Goal: Task Accomplishment & Management: Use online tool/utility

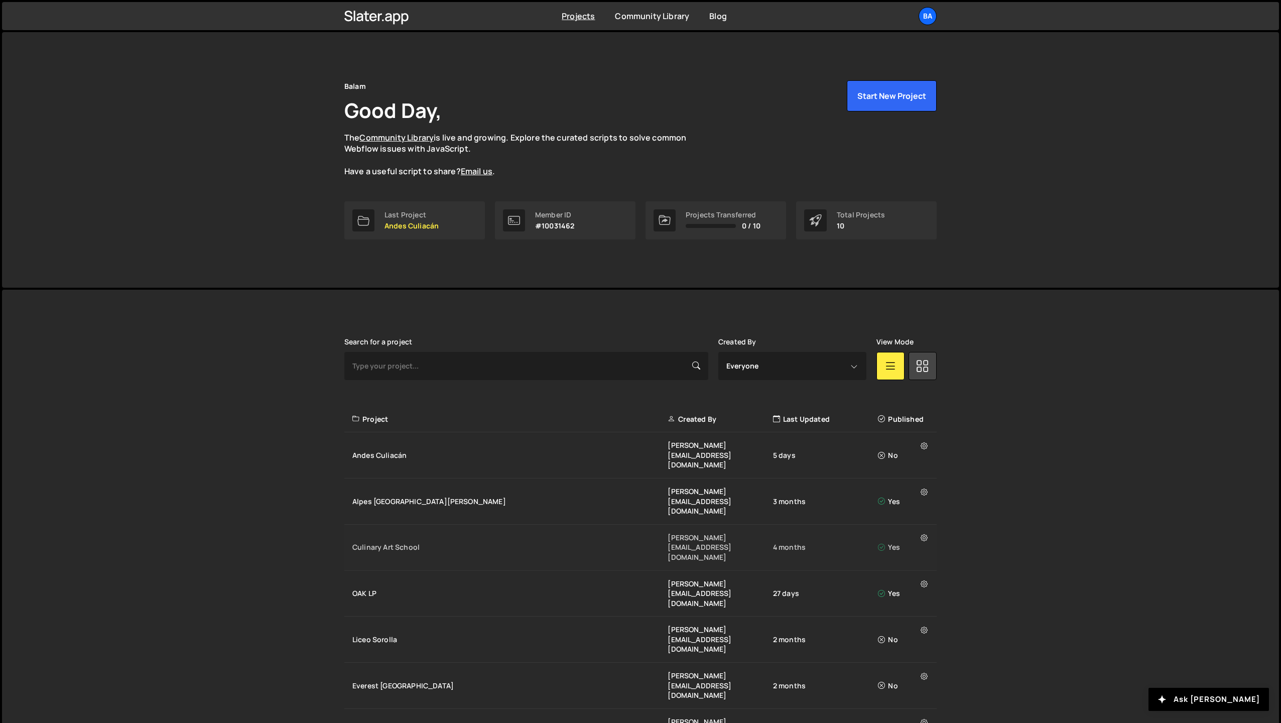
click at [389, 542] on div "Culinary Art School" at bounding box center [509, 547] width 315 height 10
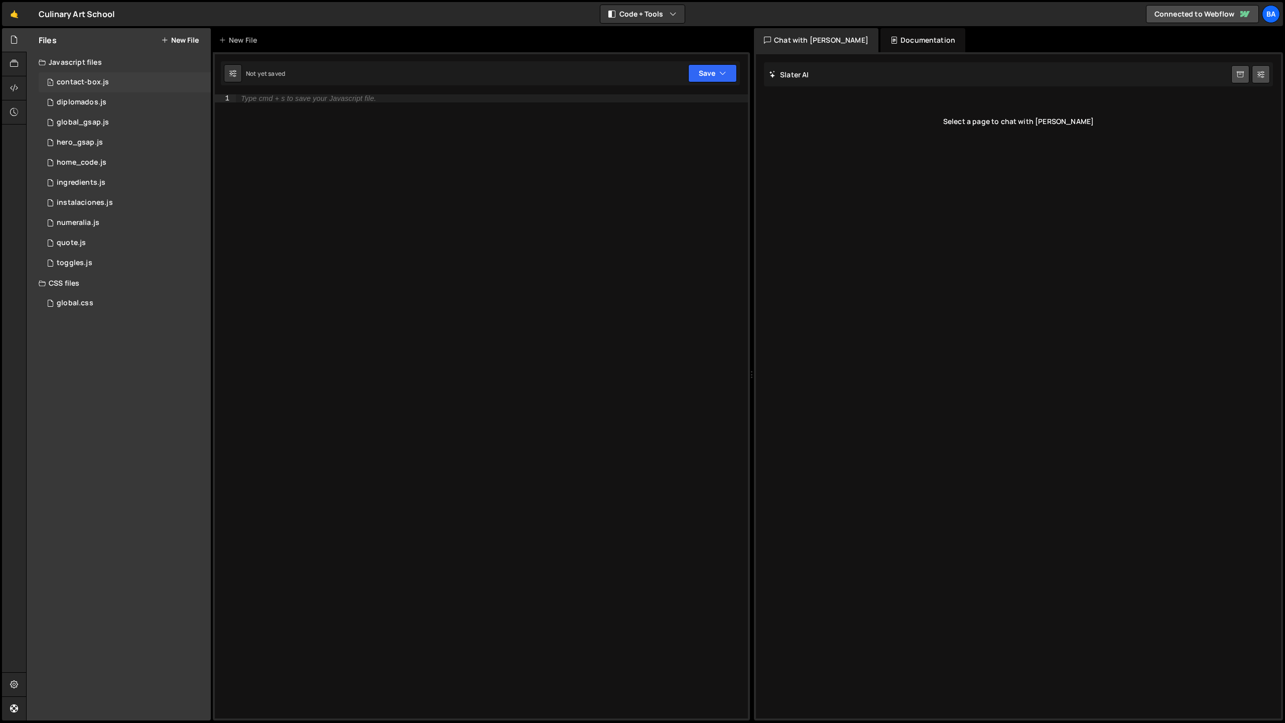
click at [133, 82] on div "1 contact-box.js 0" at bounding box center [125, 82] width 172 height 20
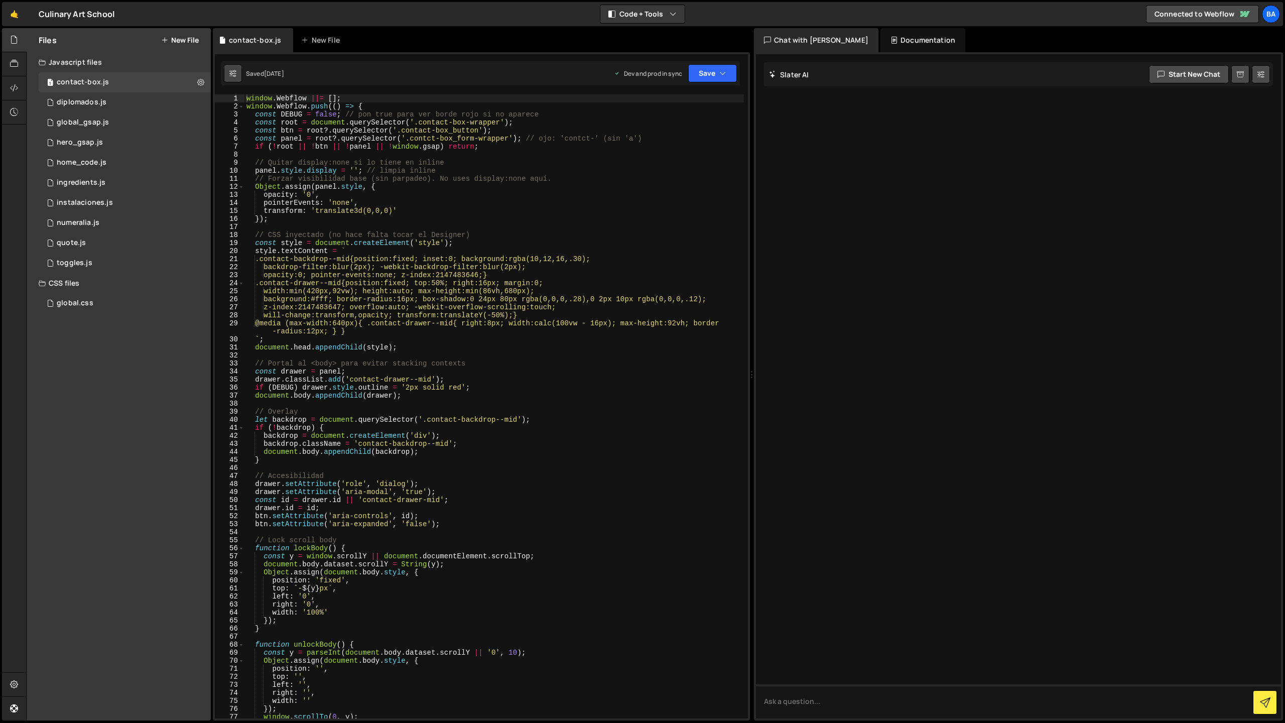
click at [231, 73] on icon at bounding box center [232, 73] width 7 height 10
select select "editor"
select select "ace/theme/monokai"
type input "14"
checkbox input "true"
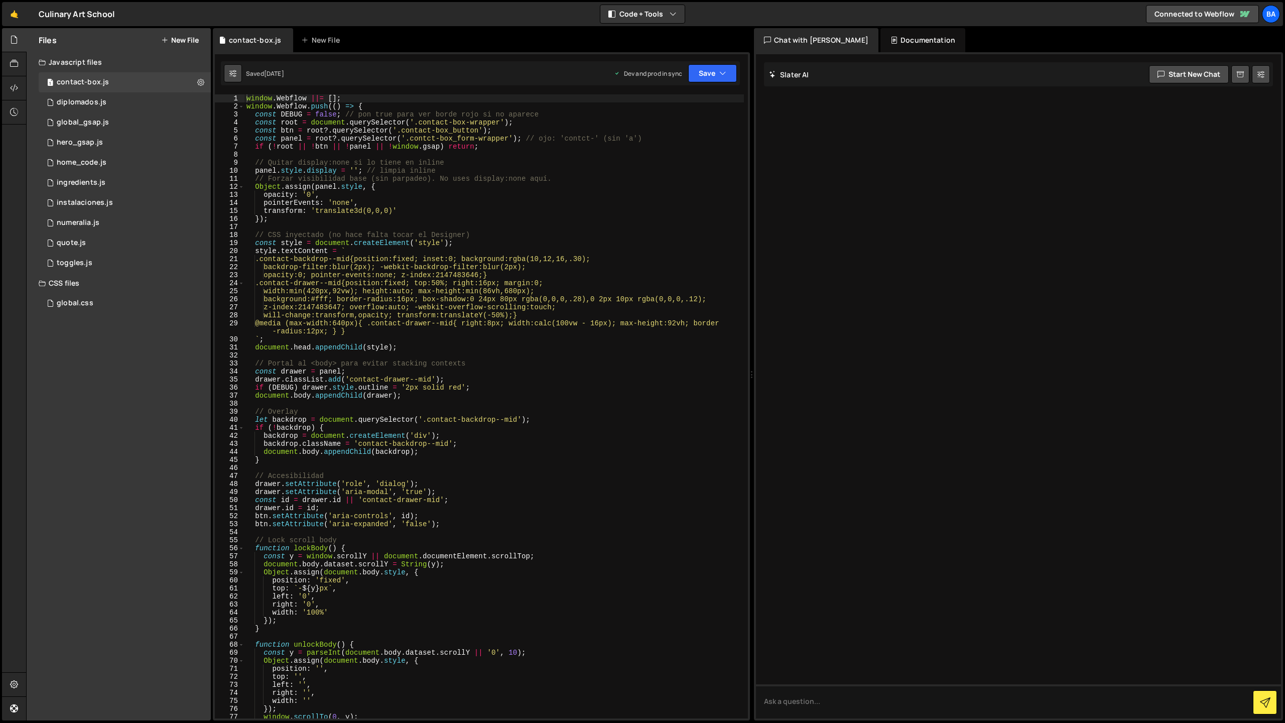
checkbox input "true"
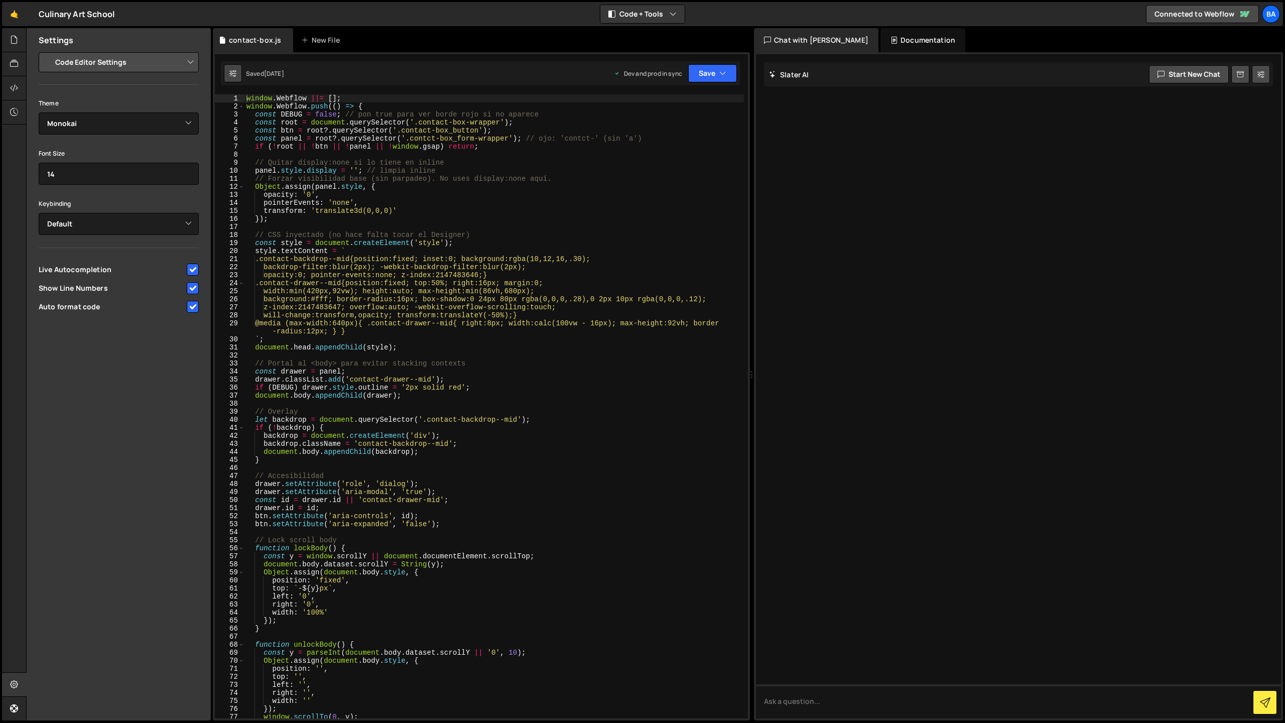
click at [230, 73] on icon at bounding box center [232, 73] width 7 height 10
click at [174, 64] on select "Project Settings Code Editor Settings Chat Settings" at bounding box center [120, 62] width 147 height 22
click at [17, 41] on icon at bounding box center [14, 39] width 8 height 11
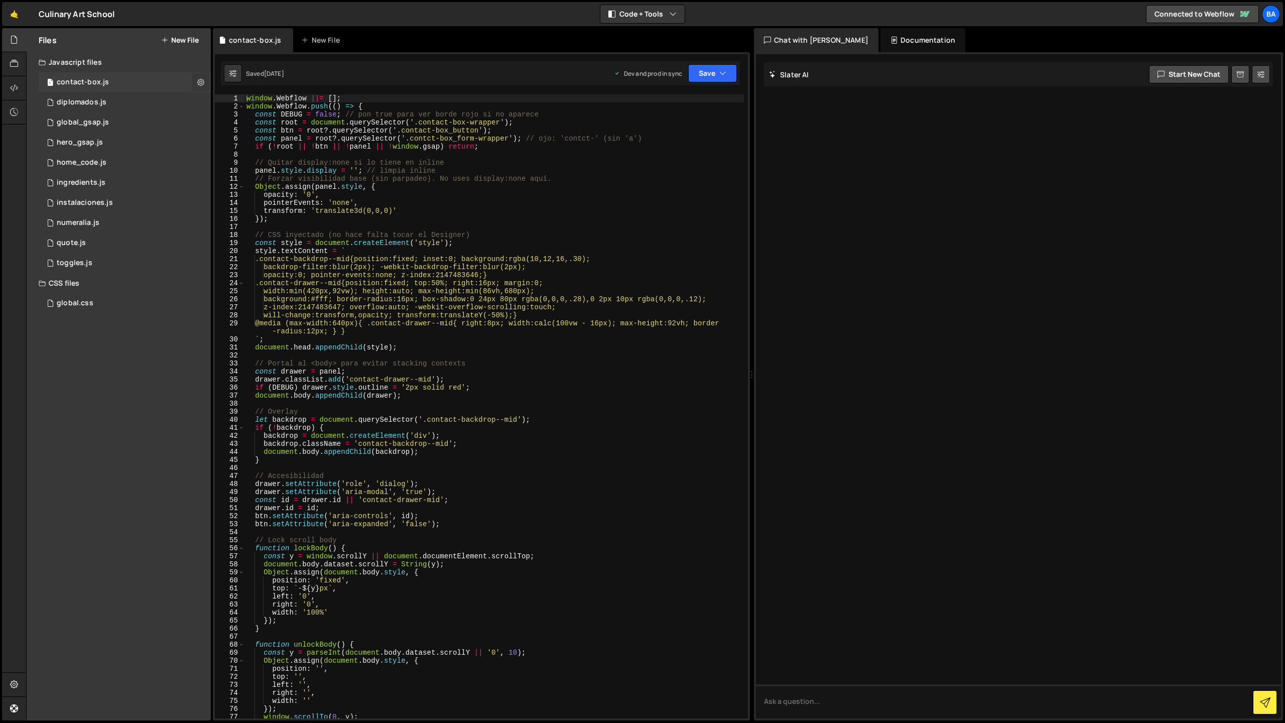
click at [202, 82] on icon at bounding box center [200, 82] width 7 height 10
type input "contact-box"
radio input "true"
checkbox input "true"
click at [249, 103] on button "Edit File Settings" at bounding box center [262, 103] width 98 height 20
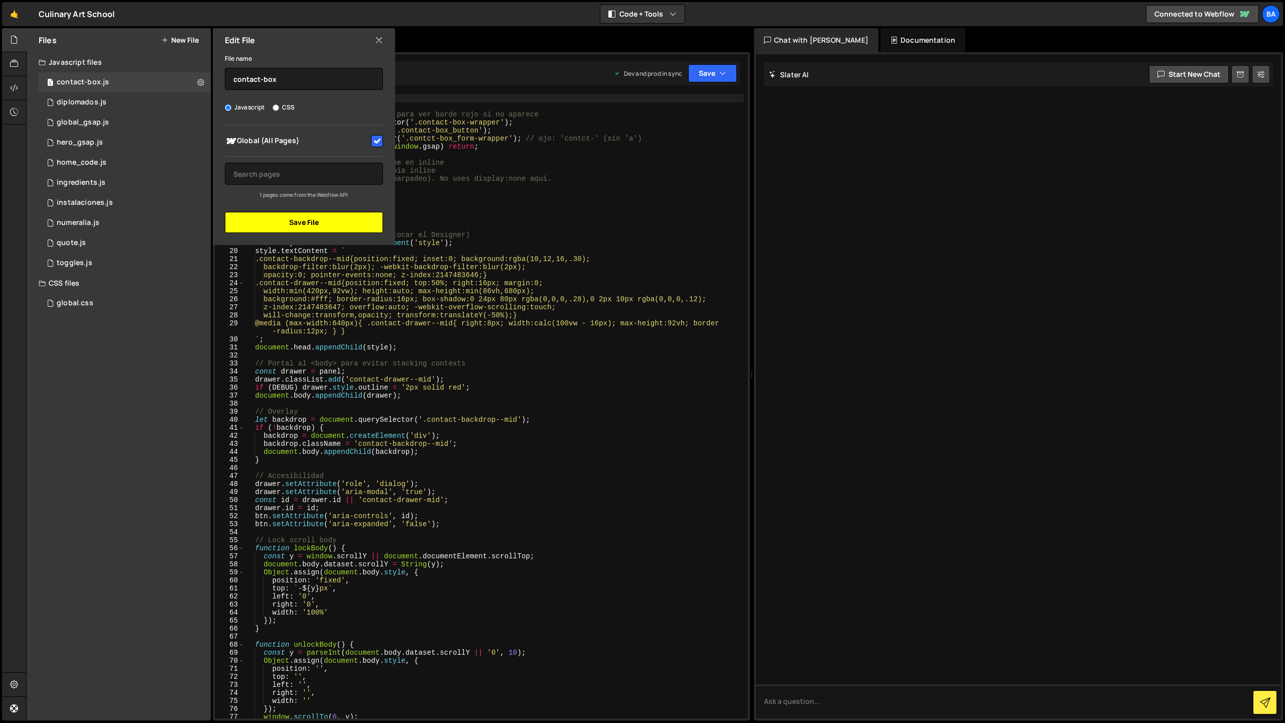
click at [293, 225] on button "Save File" at bounding box center [304, 222] width 158 height 21
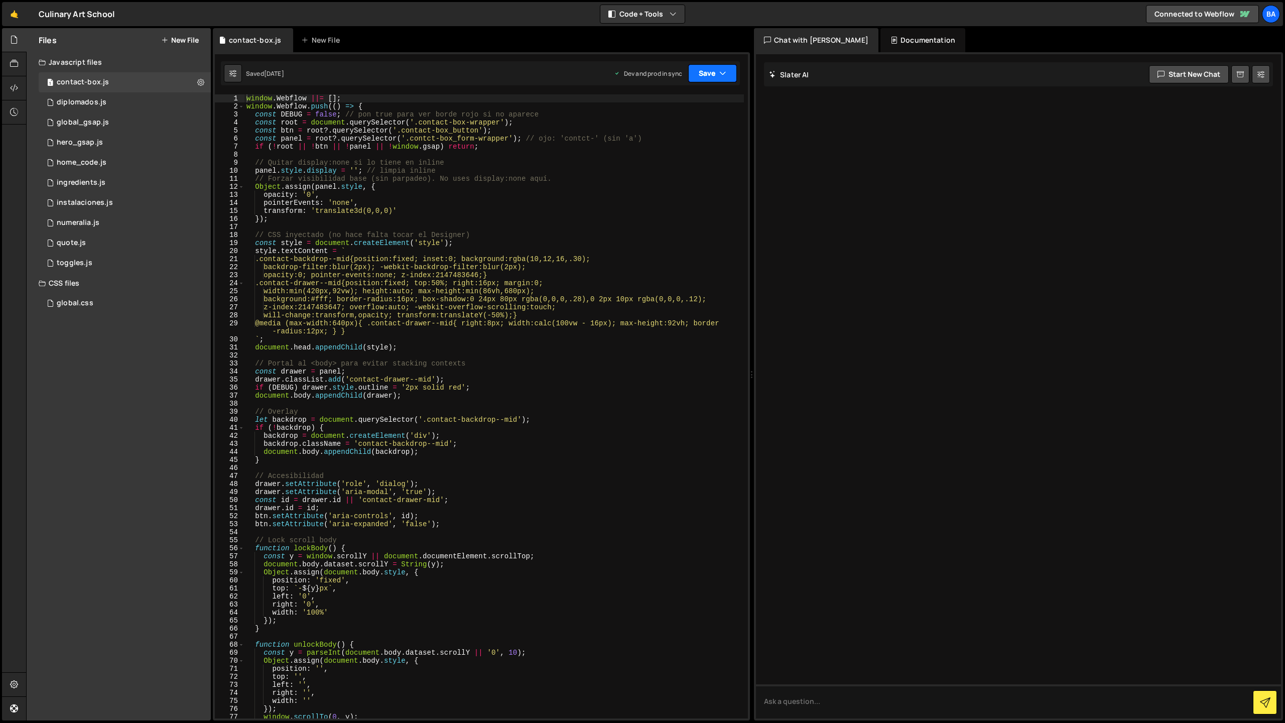
click at [711, 78] on button "Save" at bounding box center [712, 73] width 49 height 18
click at [653, 130] on div "Save to Production S" at bounding box center [679, 131] width 104 height 10
click at [122, 200] on div "1 instalaciones.js 0" at bounding box center [125, 203] width 172 height 20
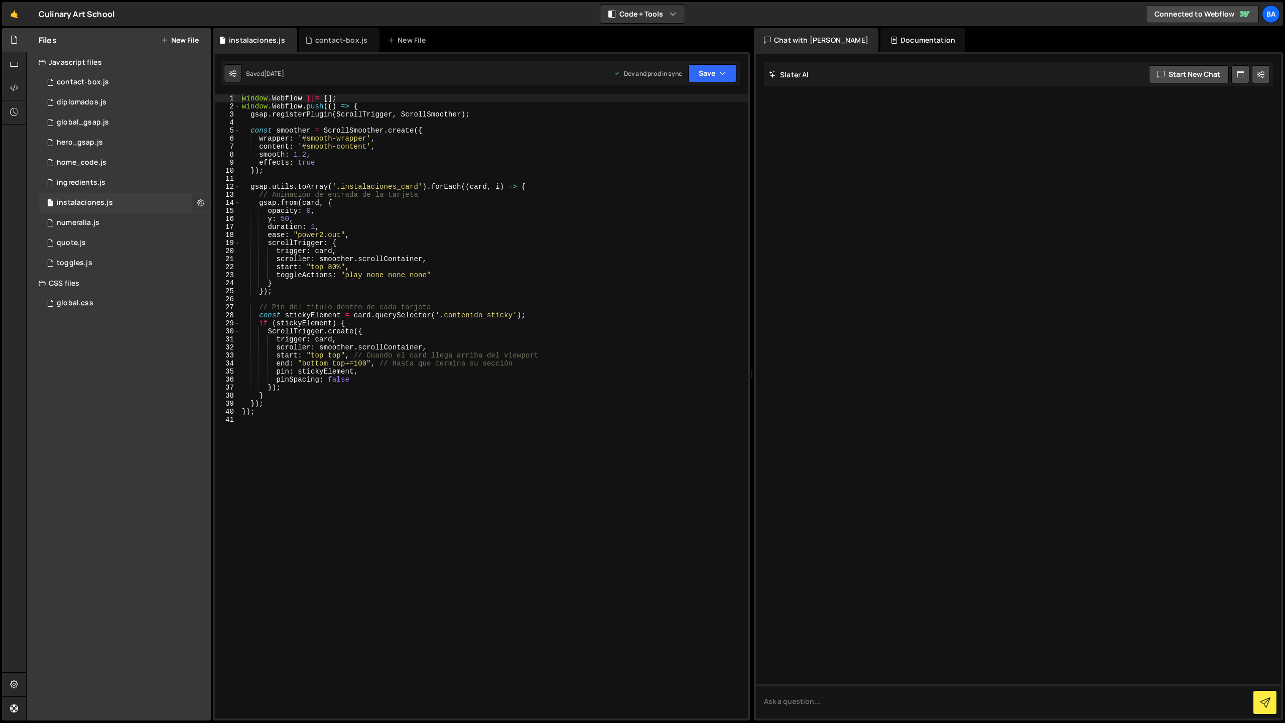
click at [201, 201] on icon at bounding box center [200, 203] width 7 height 10
click at [247, 263] on button "Delete File" at bounding box center [262, 264] width 98 height 20
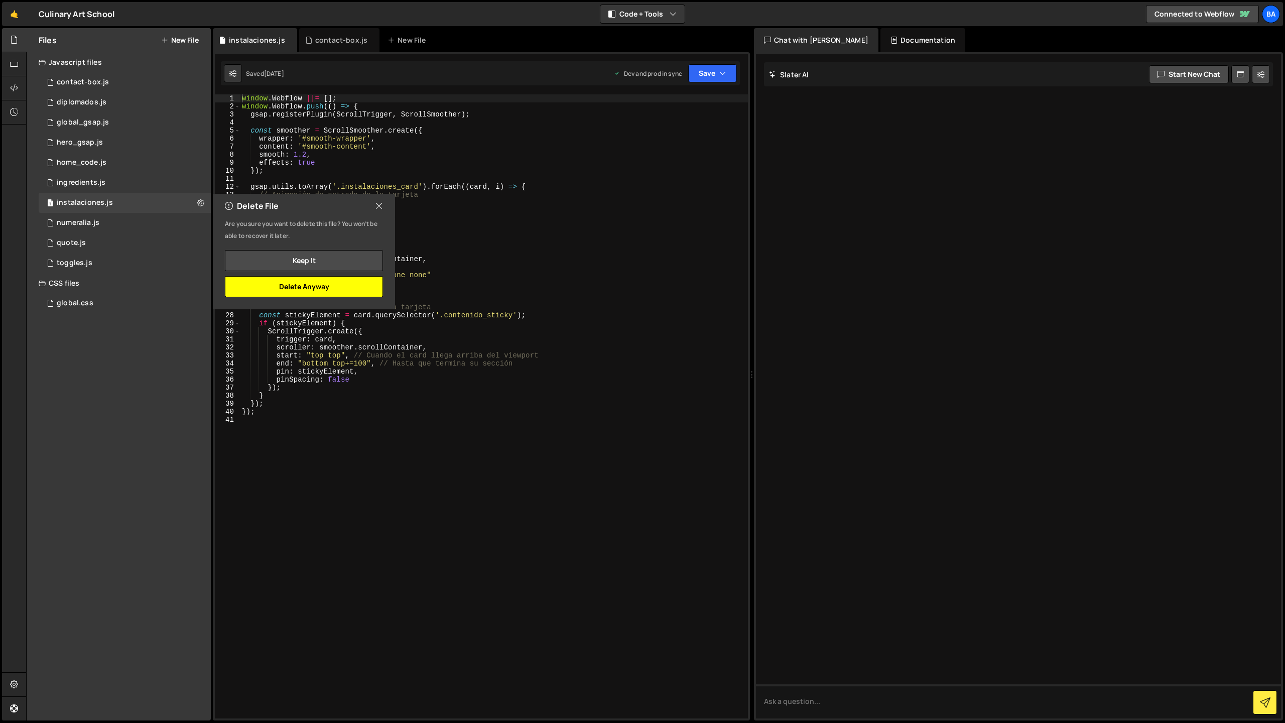
click at [308, 292] on button "Delete Anyway" at bounding box center [304, 286] width 158 height 21
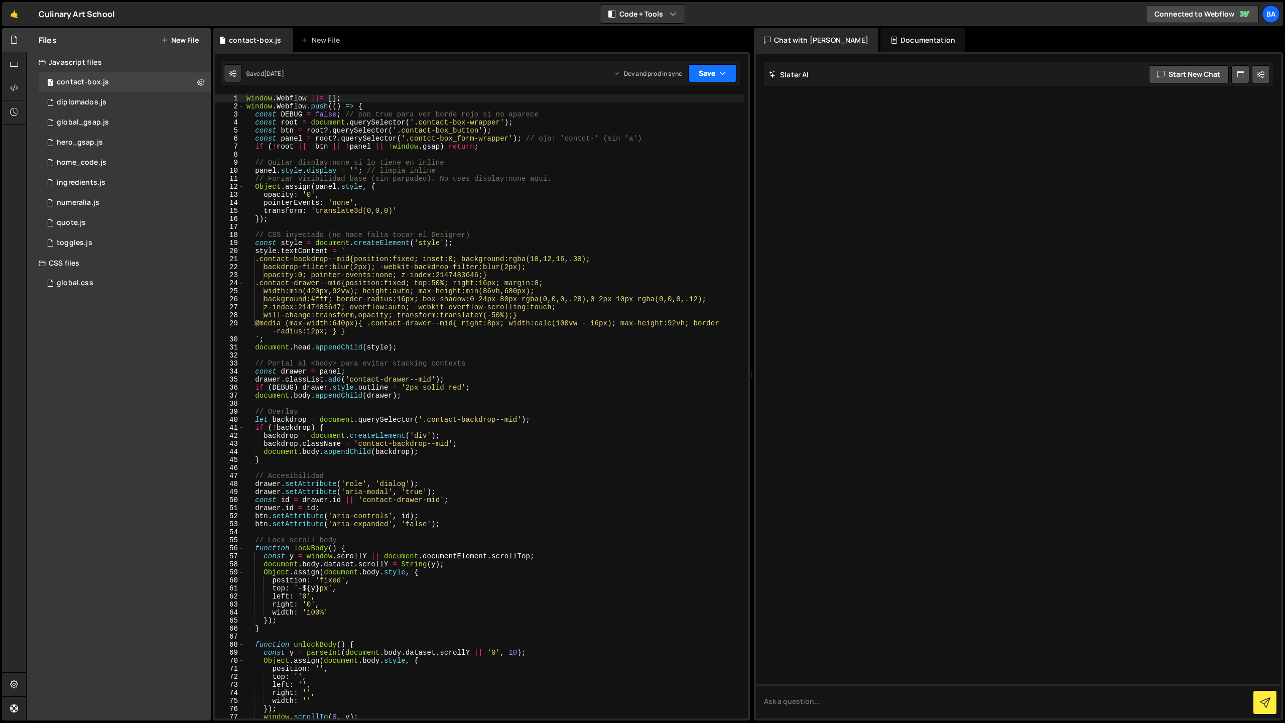
click at [713, 70] on button "Save" at bounding box center [712, 73] width 49 height 18
click at [680, 128] on div "Save to Production S" at bounding box center [679, 131] width 104 height 10
click at [712, 68] on button "Save" at bounding box center [706, 73] width 61 height 18
click at [682, 100] on div "Save to Staging S" at bounding box center [679, 98] width 104 height 10
click at [460, 481] on div "window . Webflow ||= [ ] ; window . Webflow . push (( ) => { const DEBUG = fals…" at bounding box center [495, 414] width 500 height 640
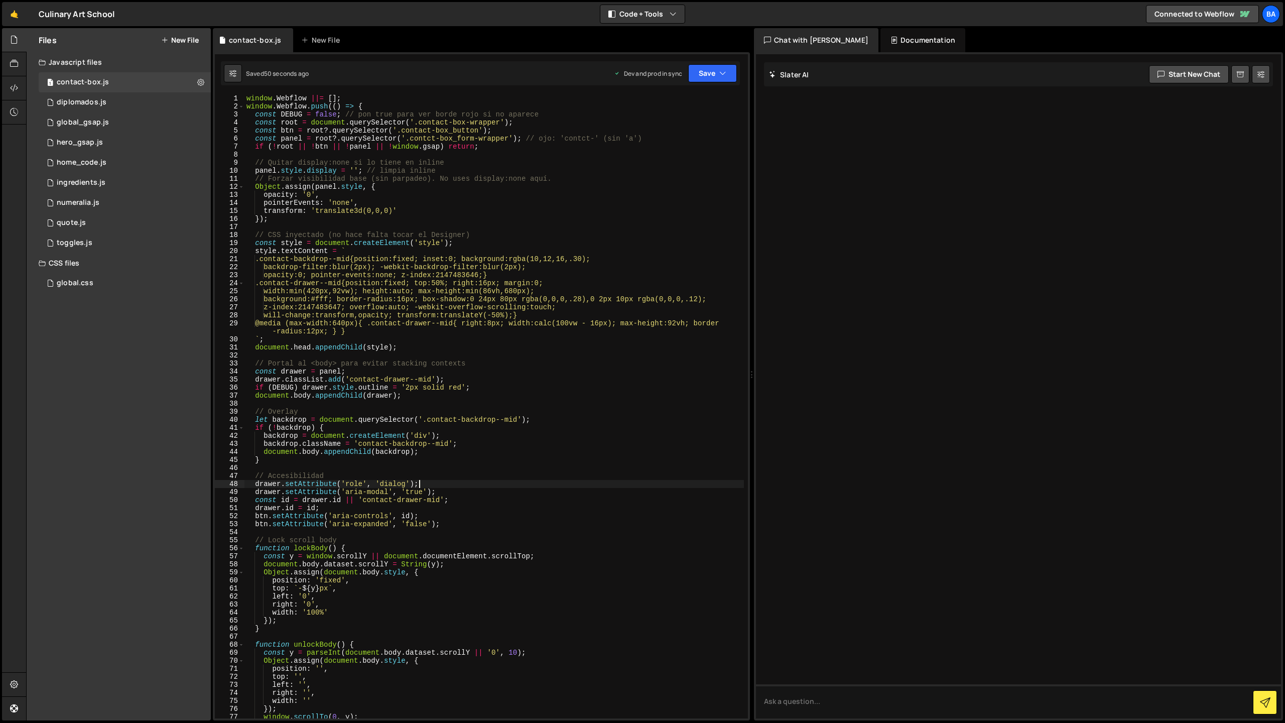
type textarea "});"
